Goal: Navigation & Orientation: Find specific page/section

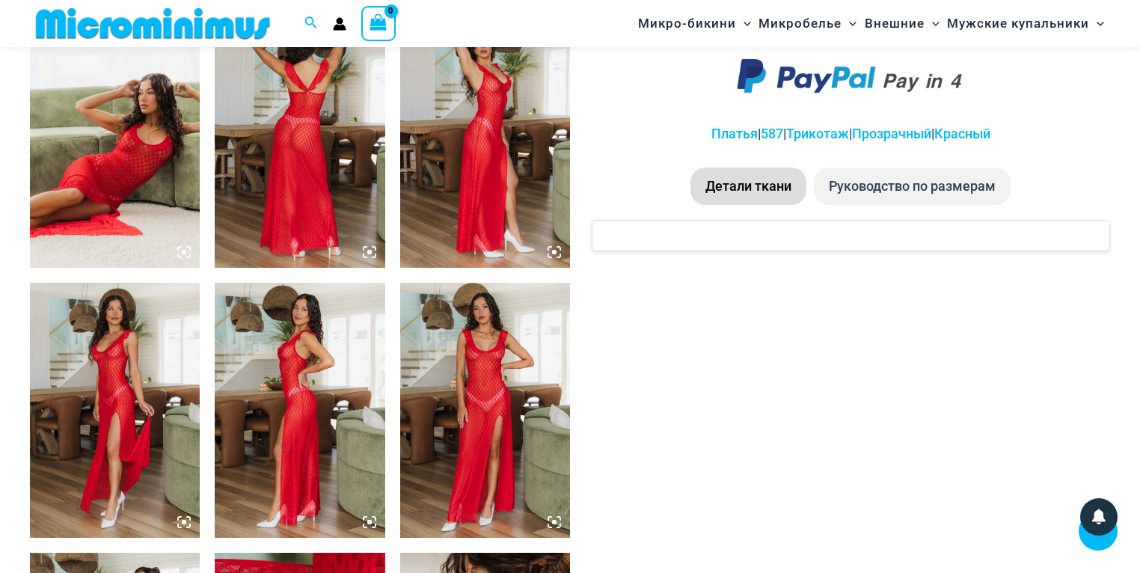
scroll to position [1008, 0]
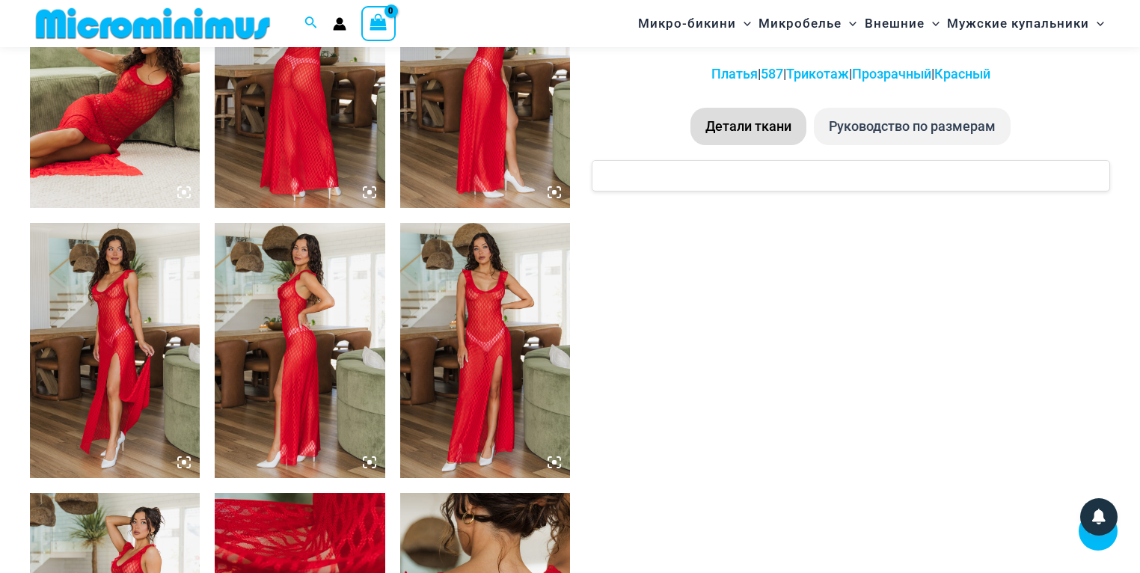
click at [552, 462] on icon at bounding box center [554, 462] width 4 height 4
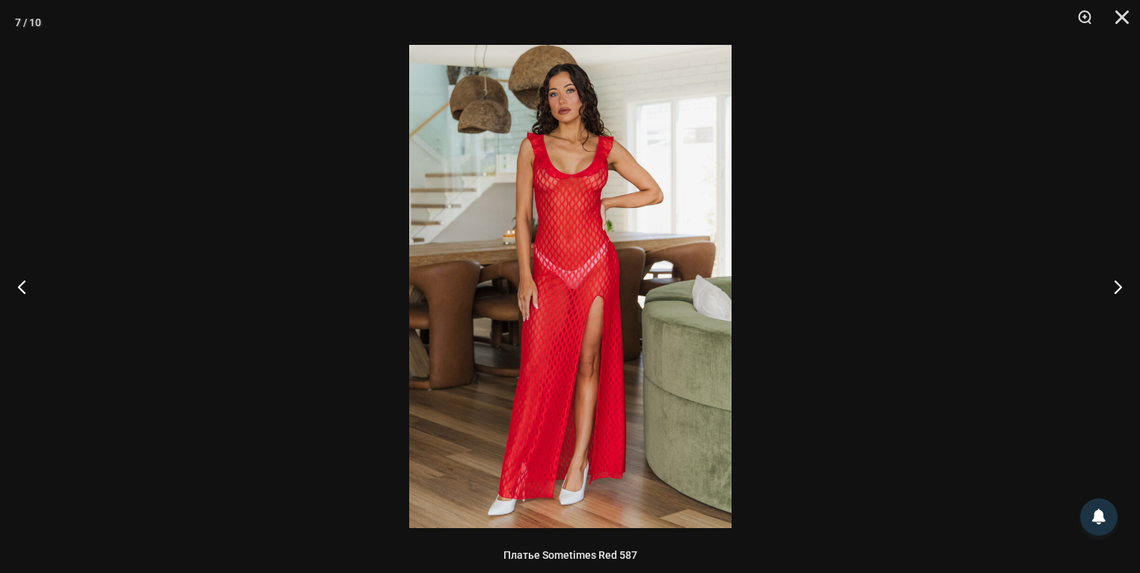
click at [549, 298] on img at bounding box center [570, 286] width 322 height 483
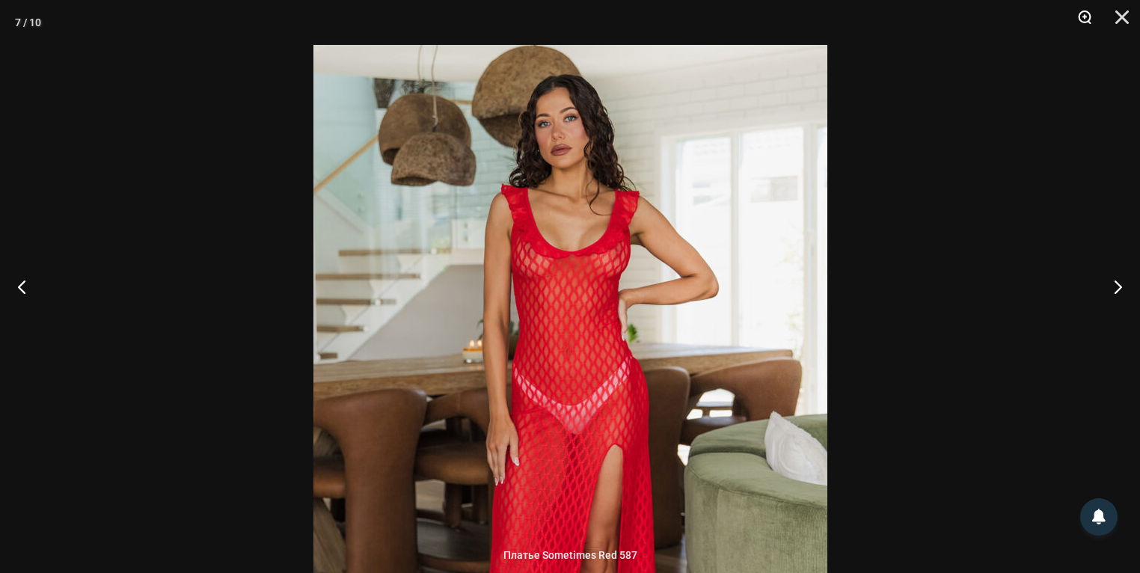
click at [1085, 17] on button "Увеличить" at bounding box center [1079, 22] width 37 height 45
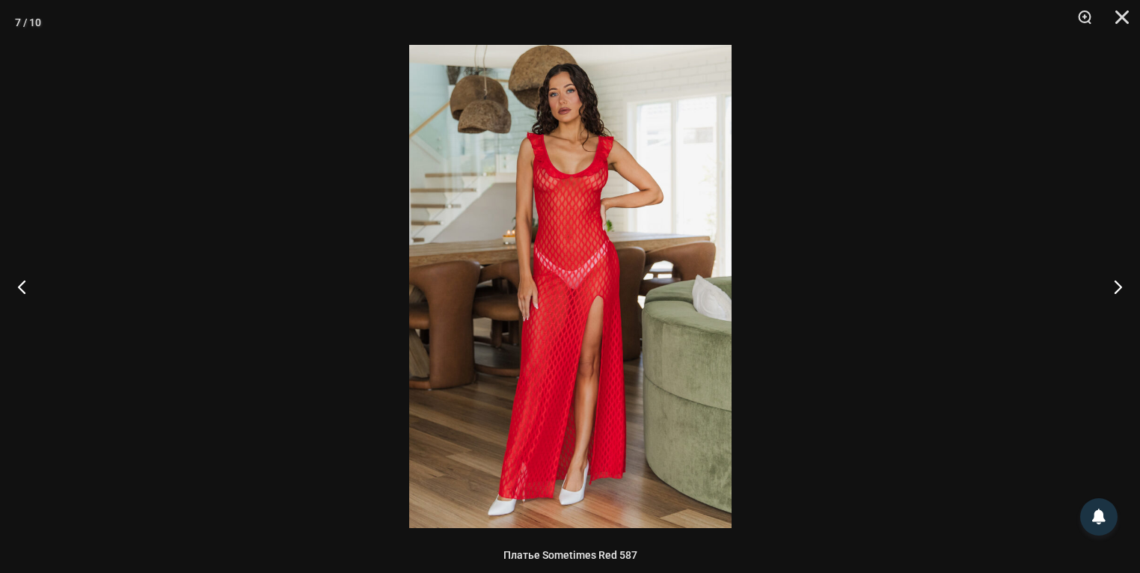
click at [563, 227] on img at bounding box center [570, 286] width 322 height 483
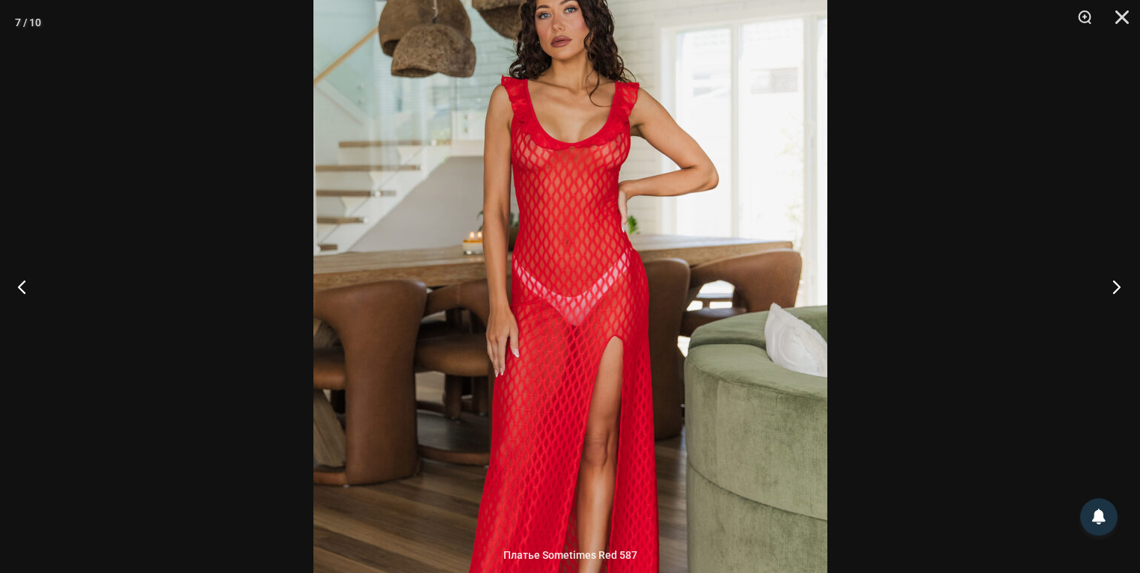
click at [1115, 289] on button "Следующий" at bounding box center [1112, 286] width 56 height 75
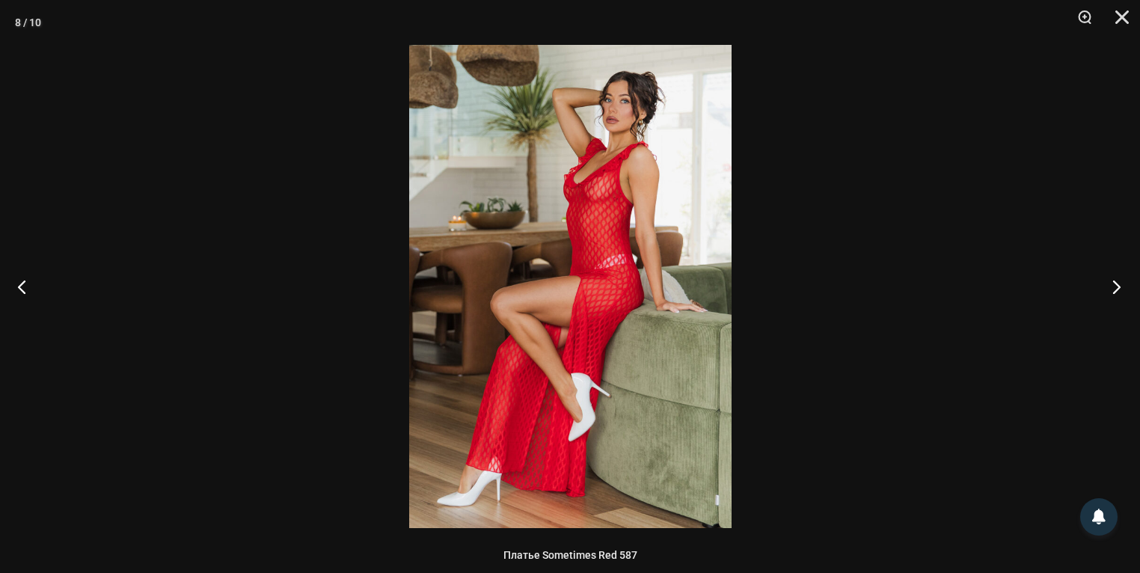
click at [1115, 289] on button "Следующий" at bounding box center [1112, 286] width 56 height 75
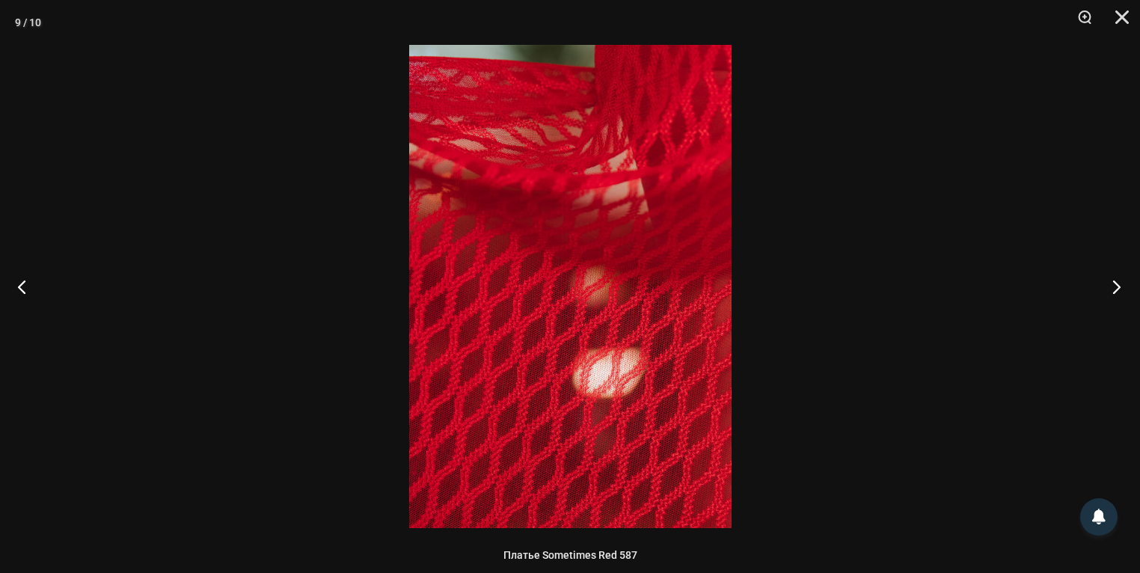
click at [1115, 289] on button "Следующий" at bounding box center [1112, 286] width 56 height 75
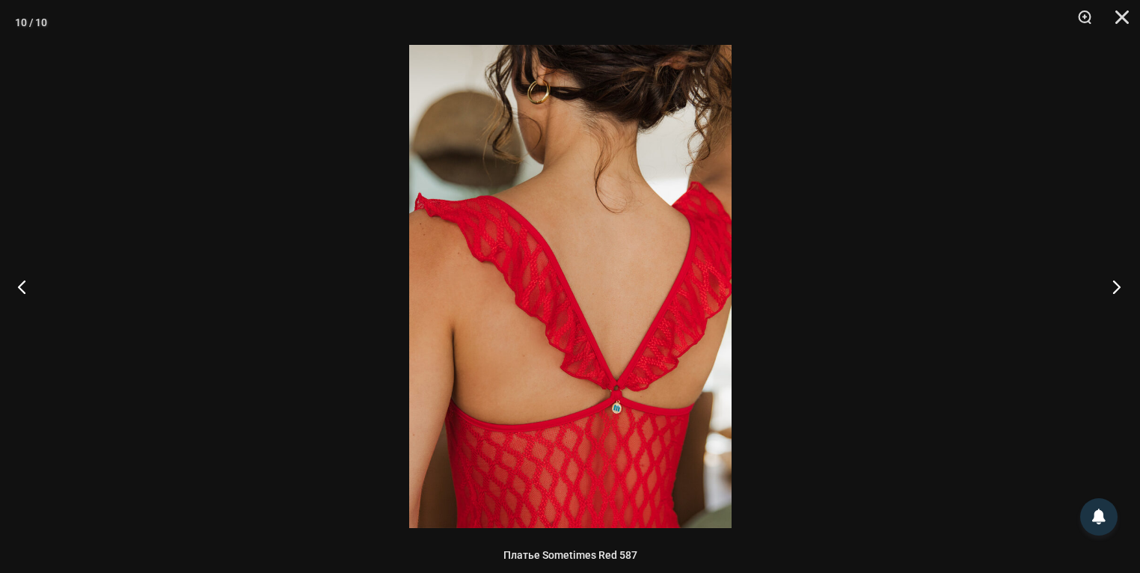
click at [1115, 289] on button "Следующий" at bounding box center [1112, 286] width 56 height 75
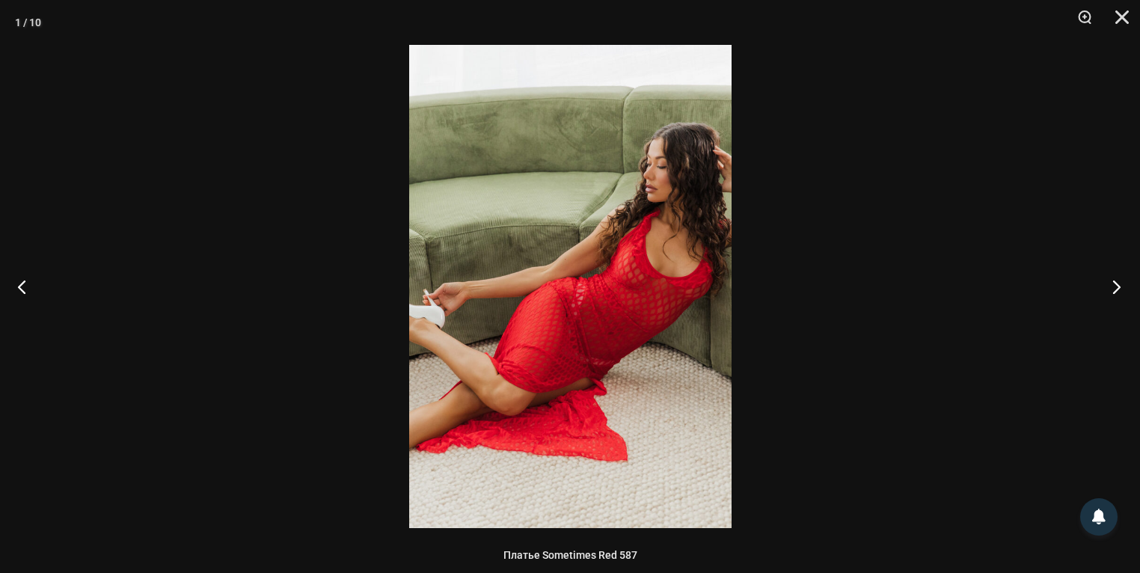
click at [1115, 289] on button "Следующий" at bounding box center [1112, 286] width 56 height 75
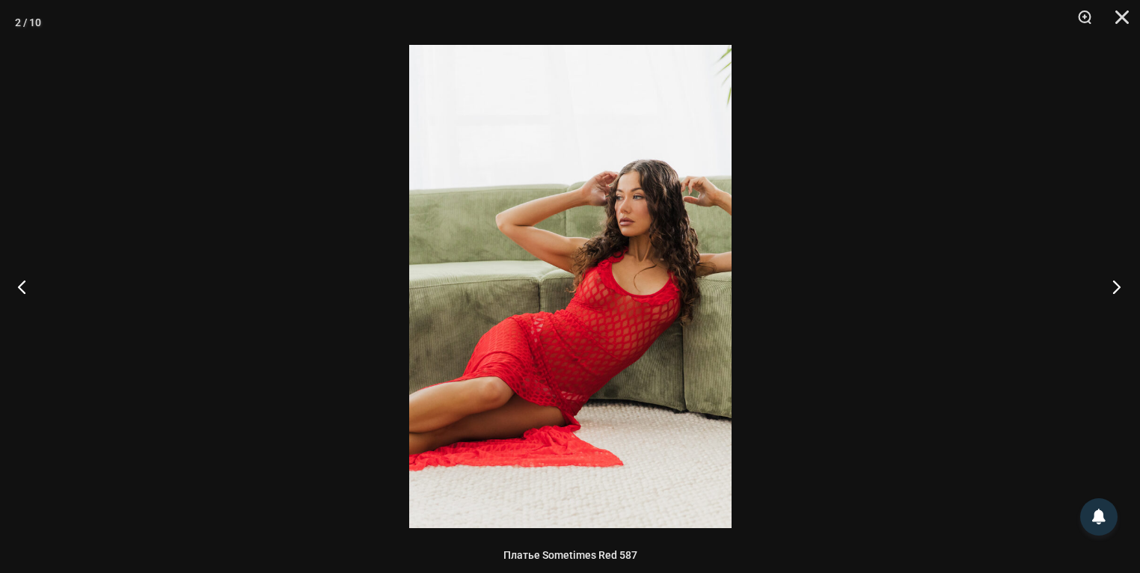
click at [1115, 289] on button "Следующий" at bounding box center [1112, 286] width 56 height 75
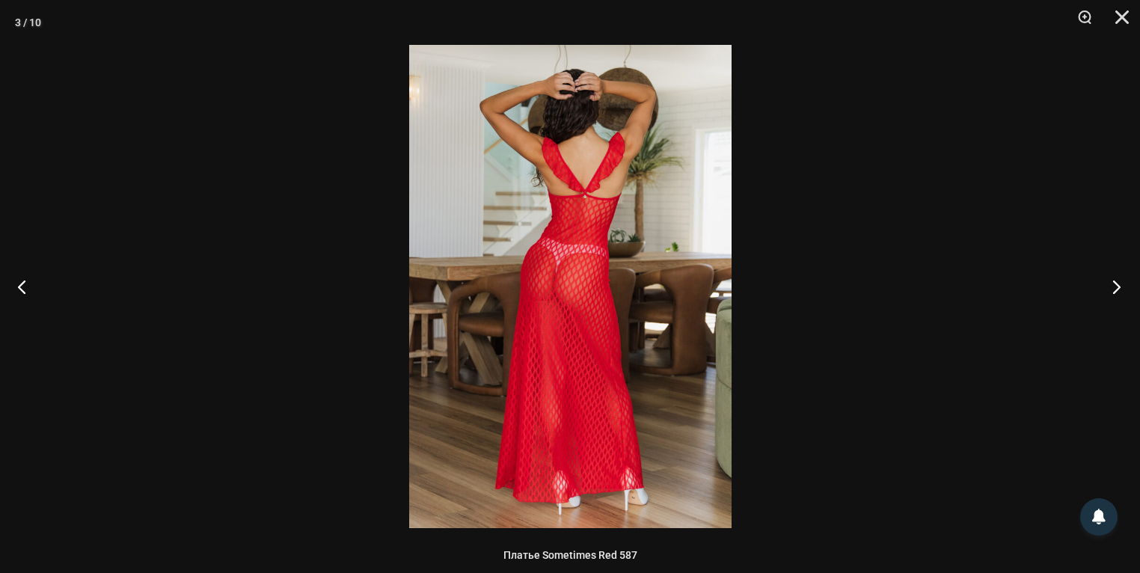
click at [1115, 289] on button "Следующий" at bounding box center [1112, 286] width 56 height 75
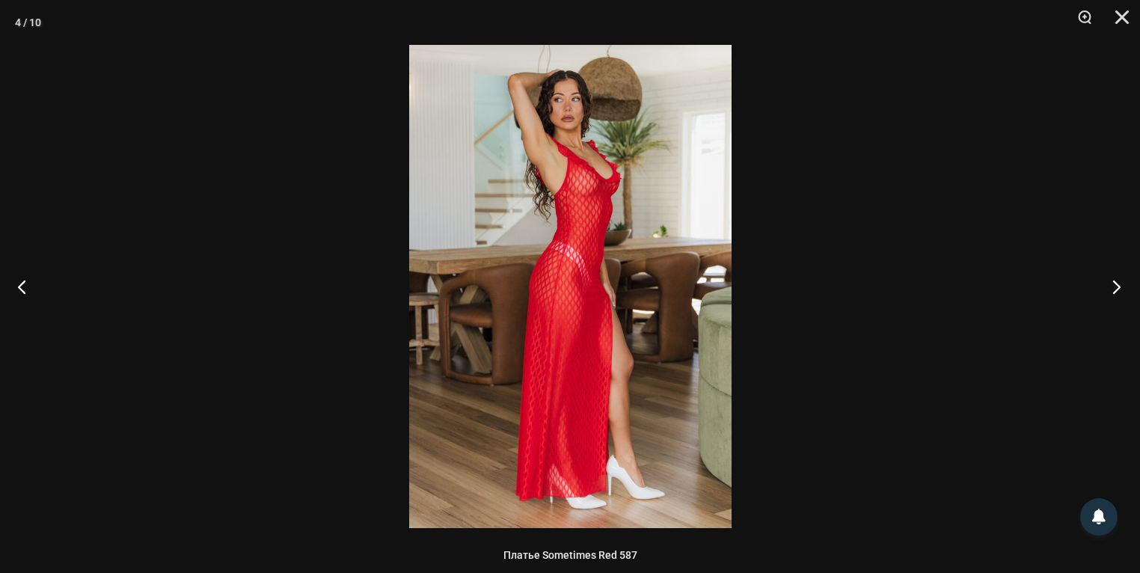
click at [1115, 289] on button "Следующий" at bounding box center [1112, 286] width 56 height 75
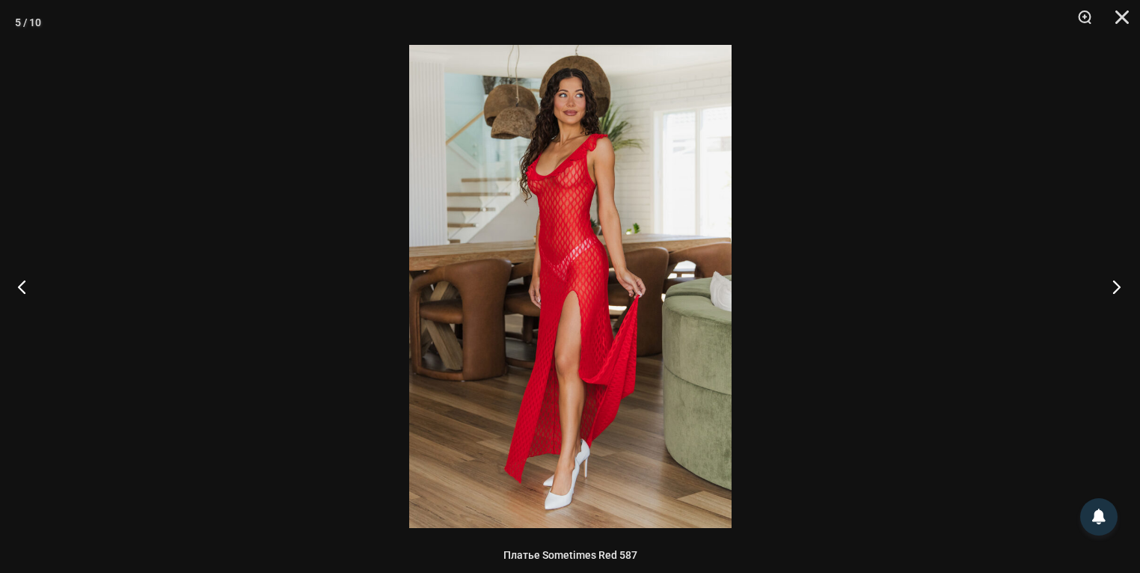
click at [1115, 289] on button "Следующий" at bounding box center [1112, 286] width 56 height 75
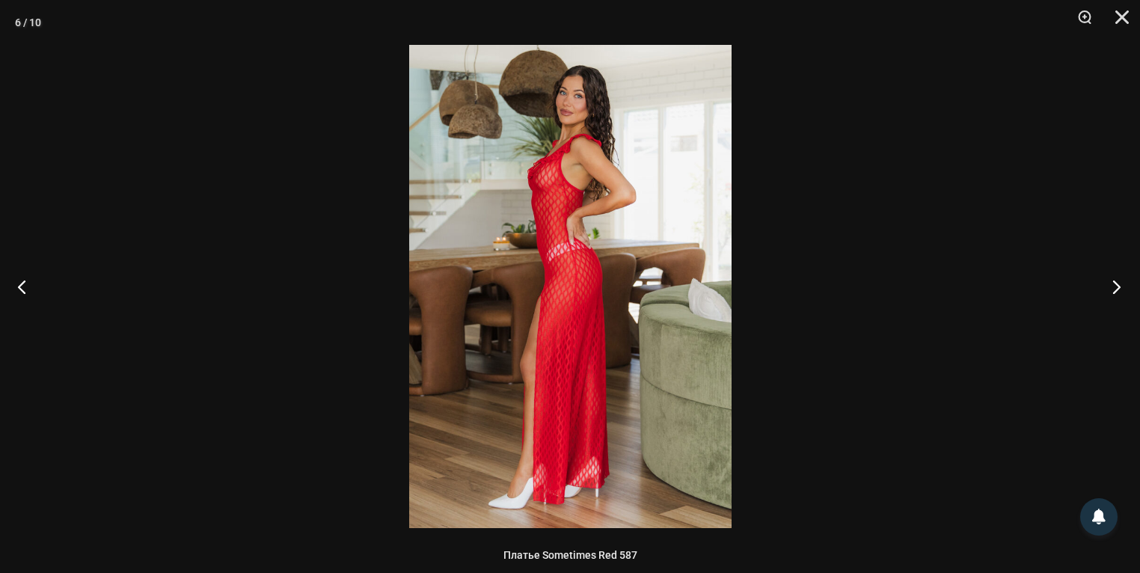
click at [1115, 289] on button "Следующий" at bounding box center [1112, 286] width 56 height 75
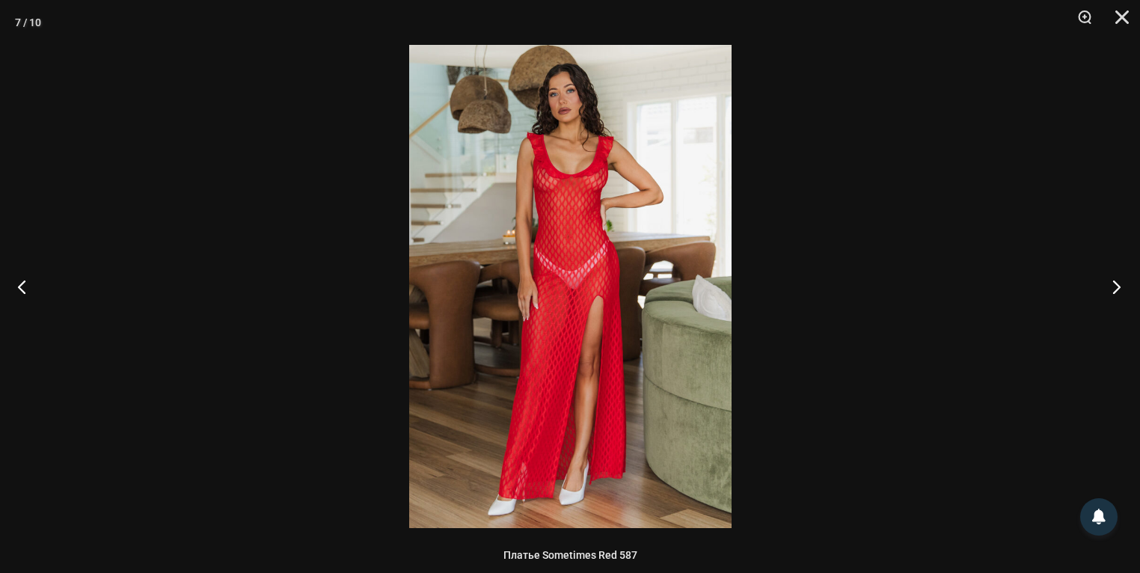
click at [1115, 289] on button "Следующий" at bounding box center [1112, 286] width 56 height 75
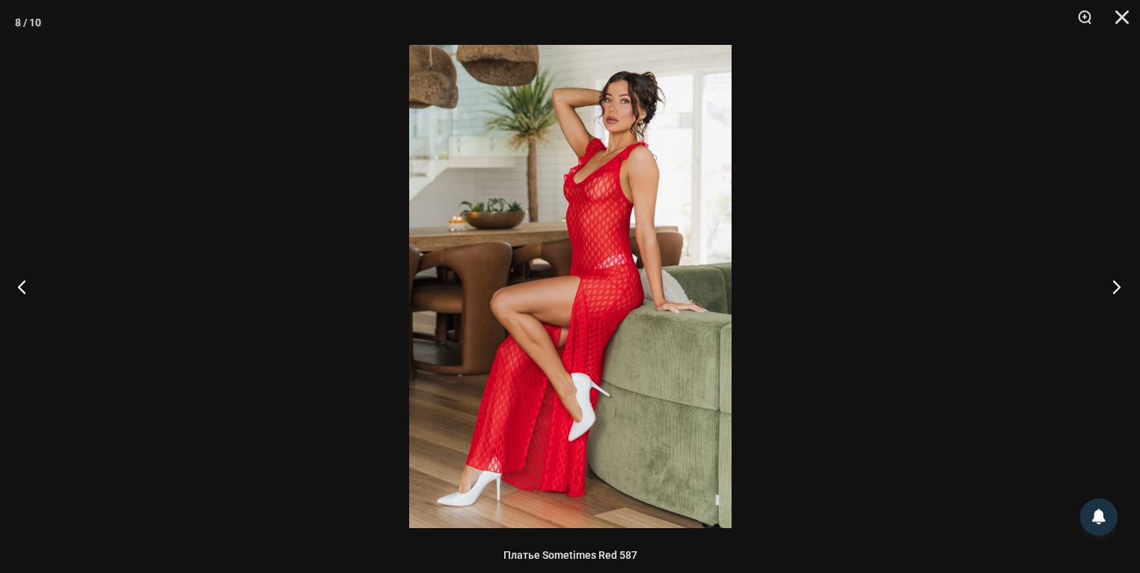
click at [1115, 289] on button "Следующий" at bounding box center [1112, 286] width 56 height 75
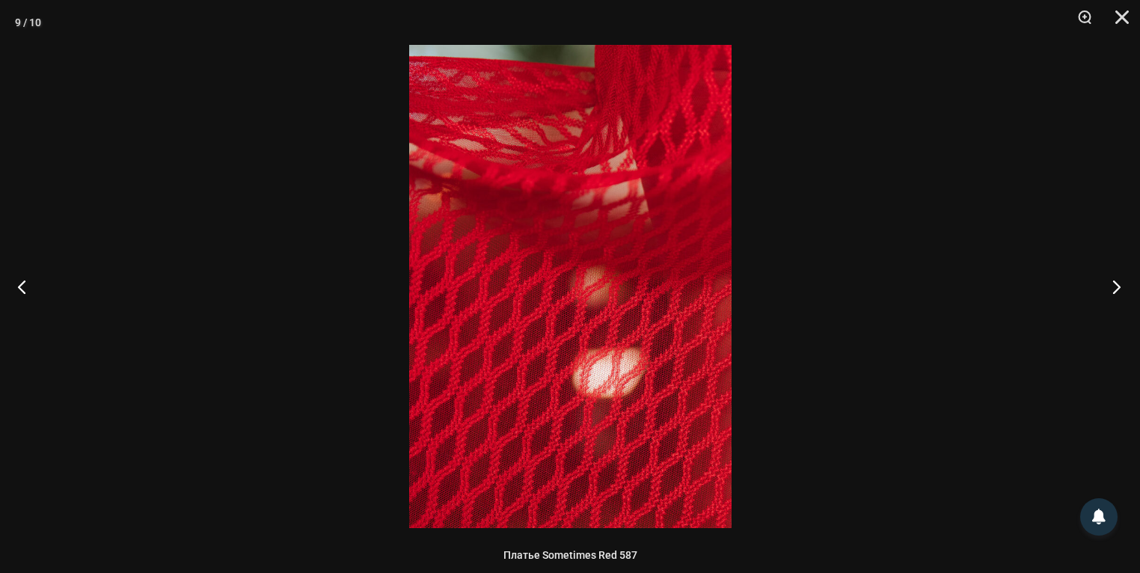
click at [1115, 289] on button "Следующий" at bounding box center [1112, 286] width 56 height 75
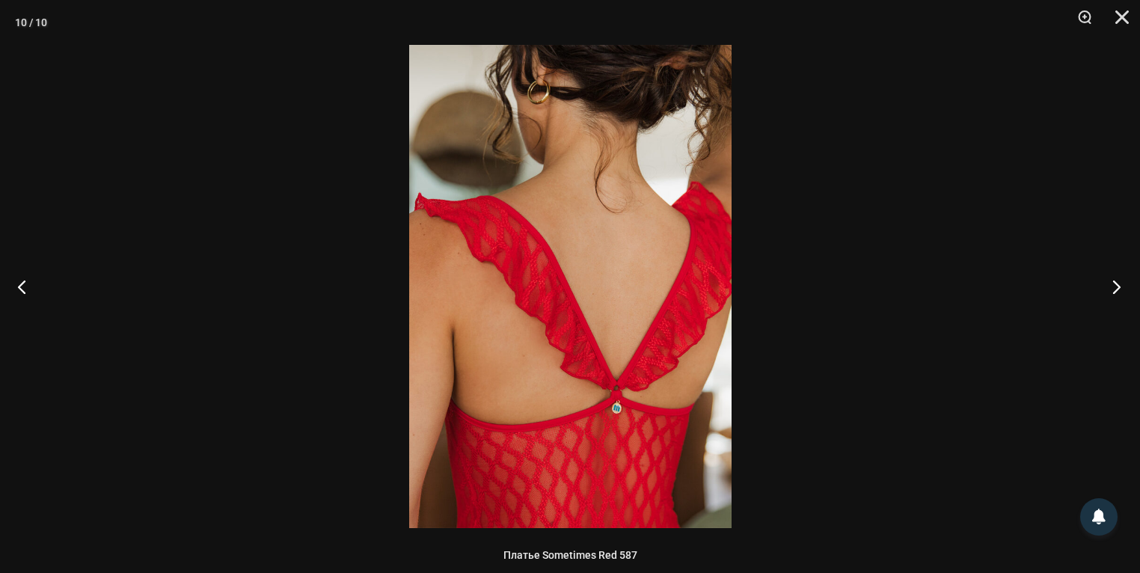
click at [1115, 289] on button "Следующий" at bounding box center [1112, 286] width 56 height 75
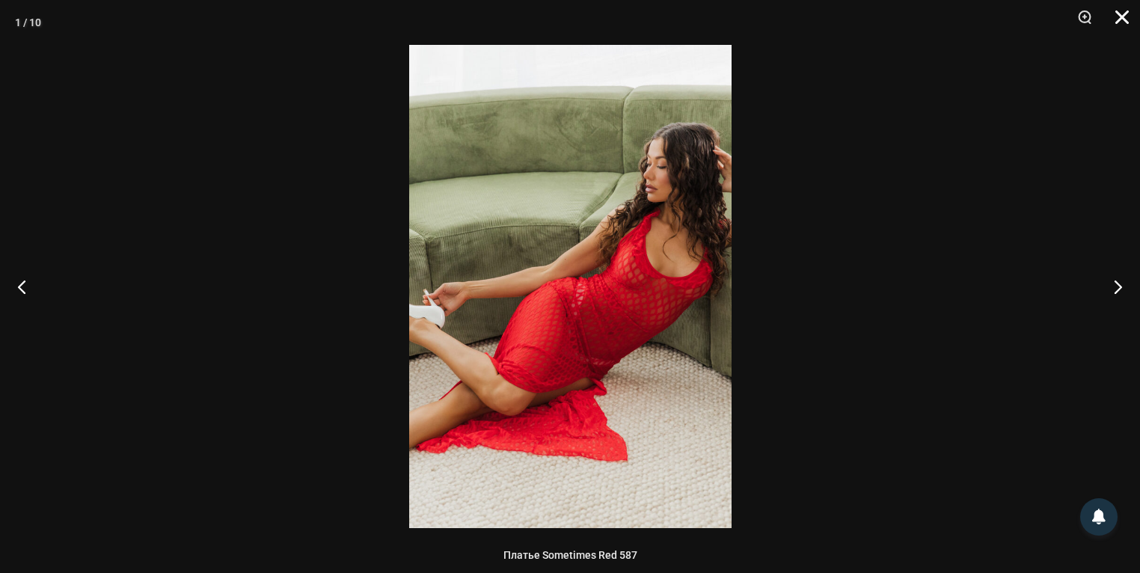
click at [1124, 16] on button "Закрывать" at bounding box center [1116, 22] width 37 height 45
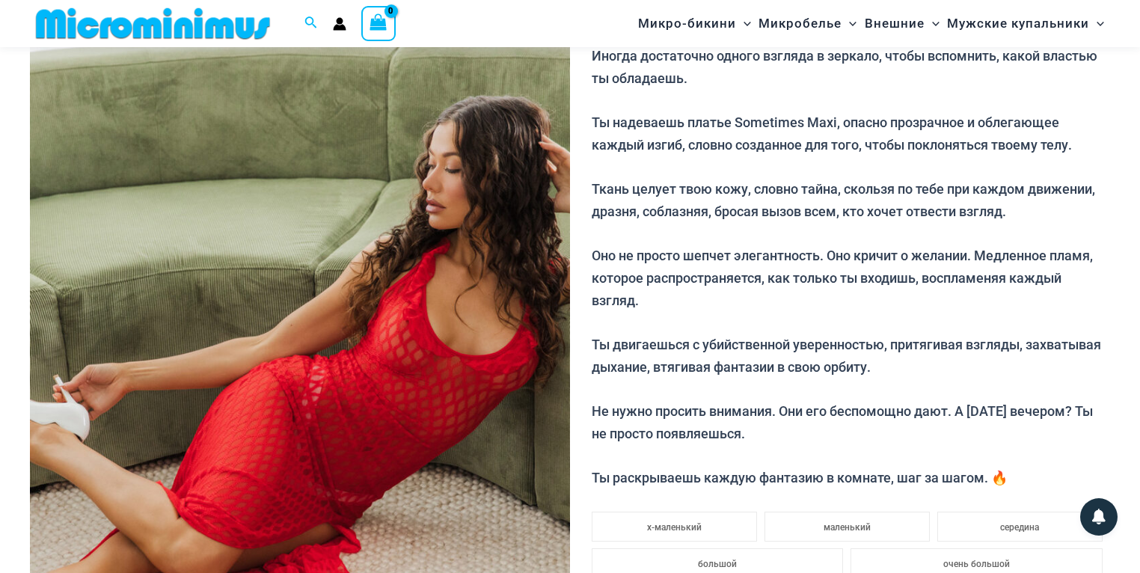
scroll to position [0, 0]
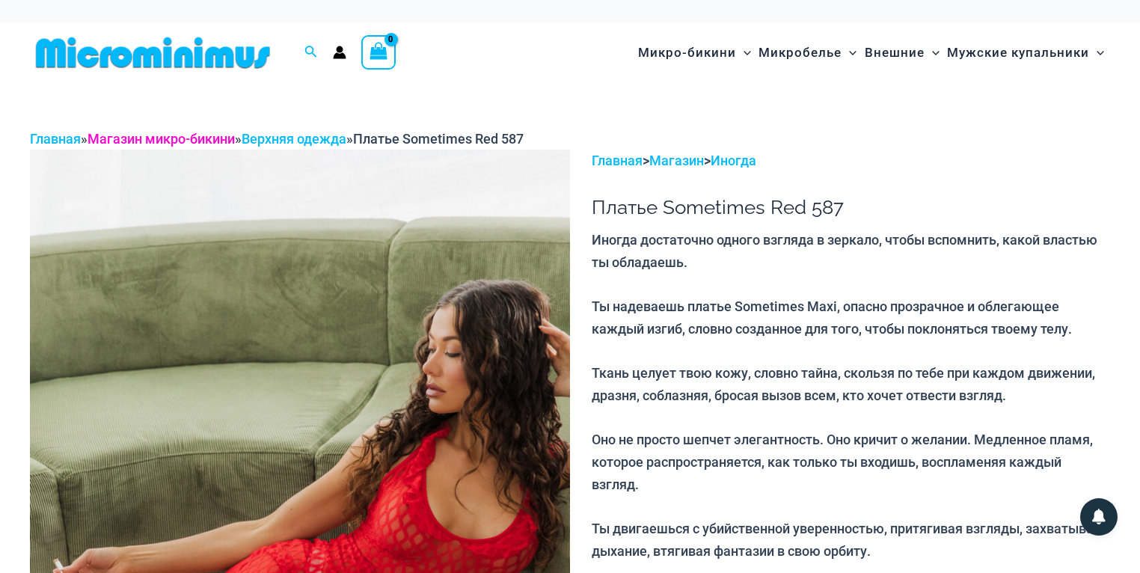
click at [176, 138] on font "Магазин микро-бикини" at bounding box center [161, 139] width 147 height 16
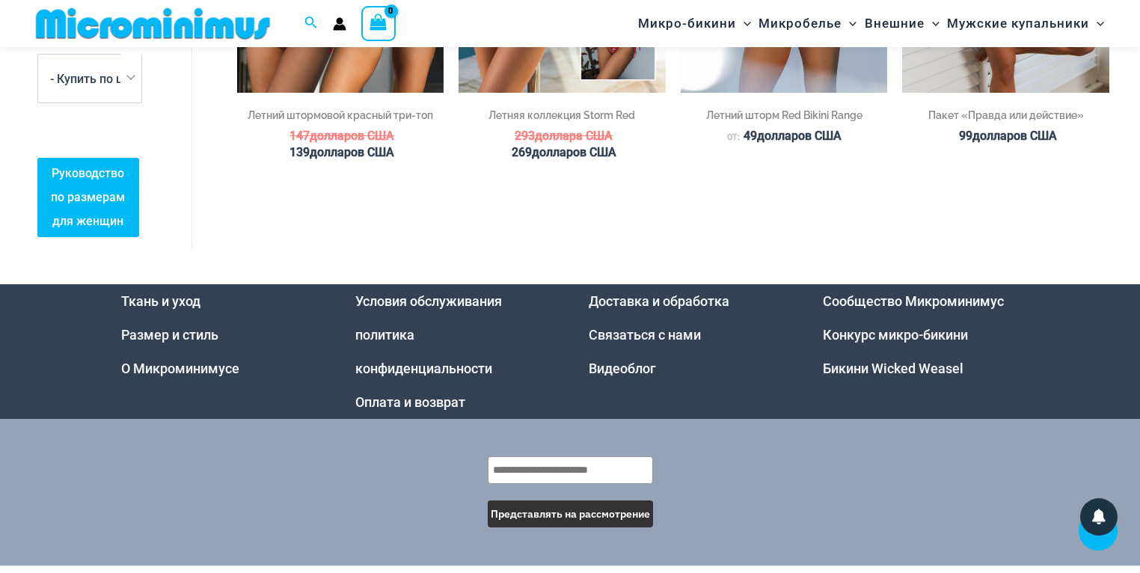
scroll to position [3564, 0]
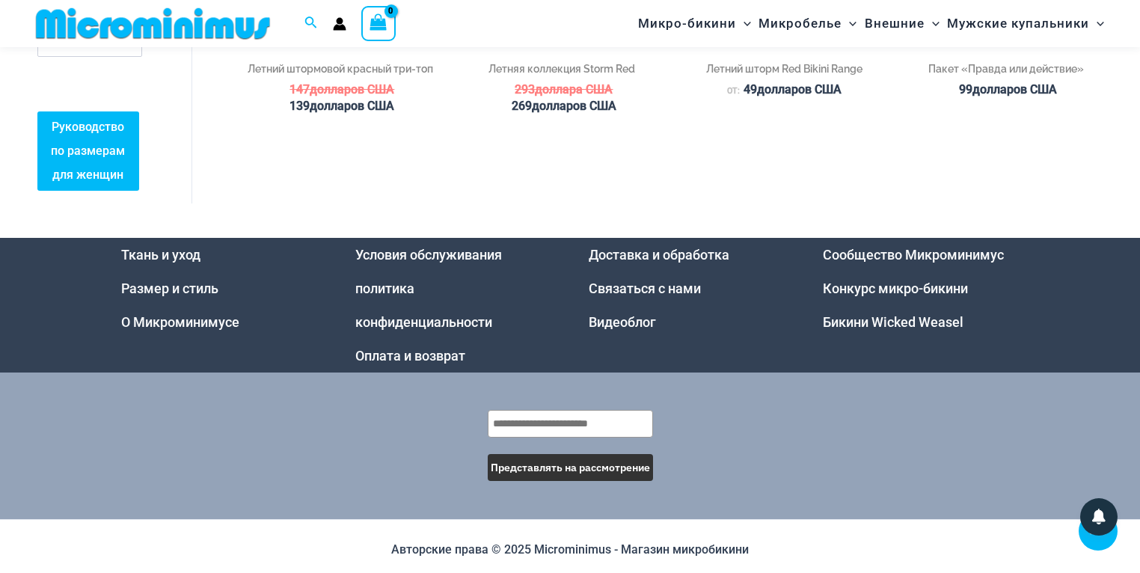
click at [904, 281] on font "Конкурс микро-бикини" at bounding box center [895, 289] width 145 height 16
